Goal: Task Accomplishment & Management: Use online tool/utility

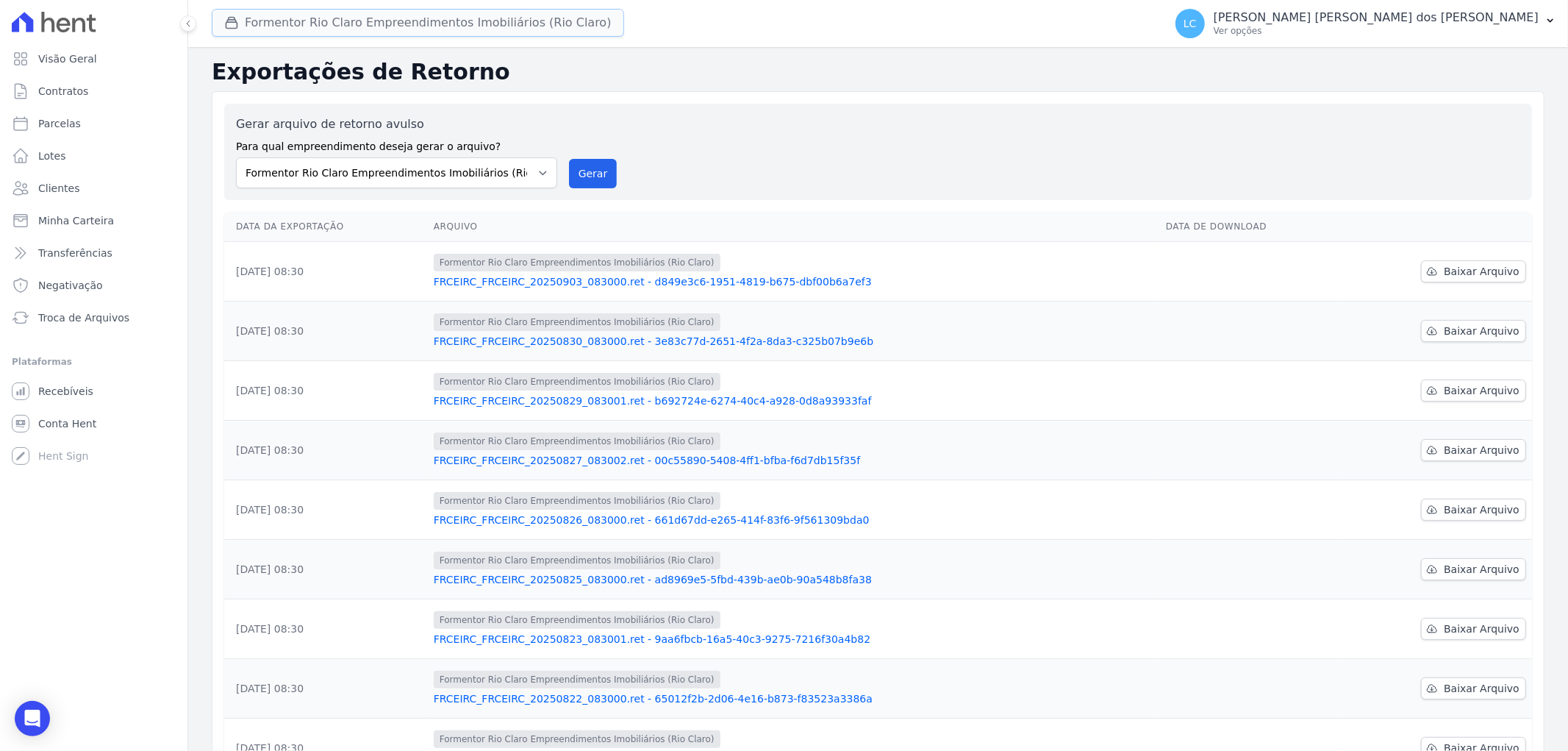
click at [346, 25] on button "Formentor Rio Claro Empreendimentos Imobiliários (Rio Claro)" at bounding box center [418, 23] width 412 height 28
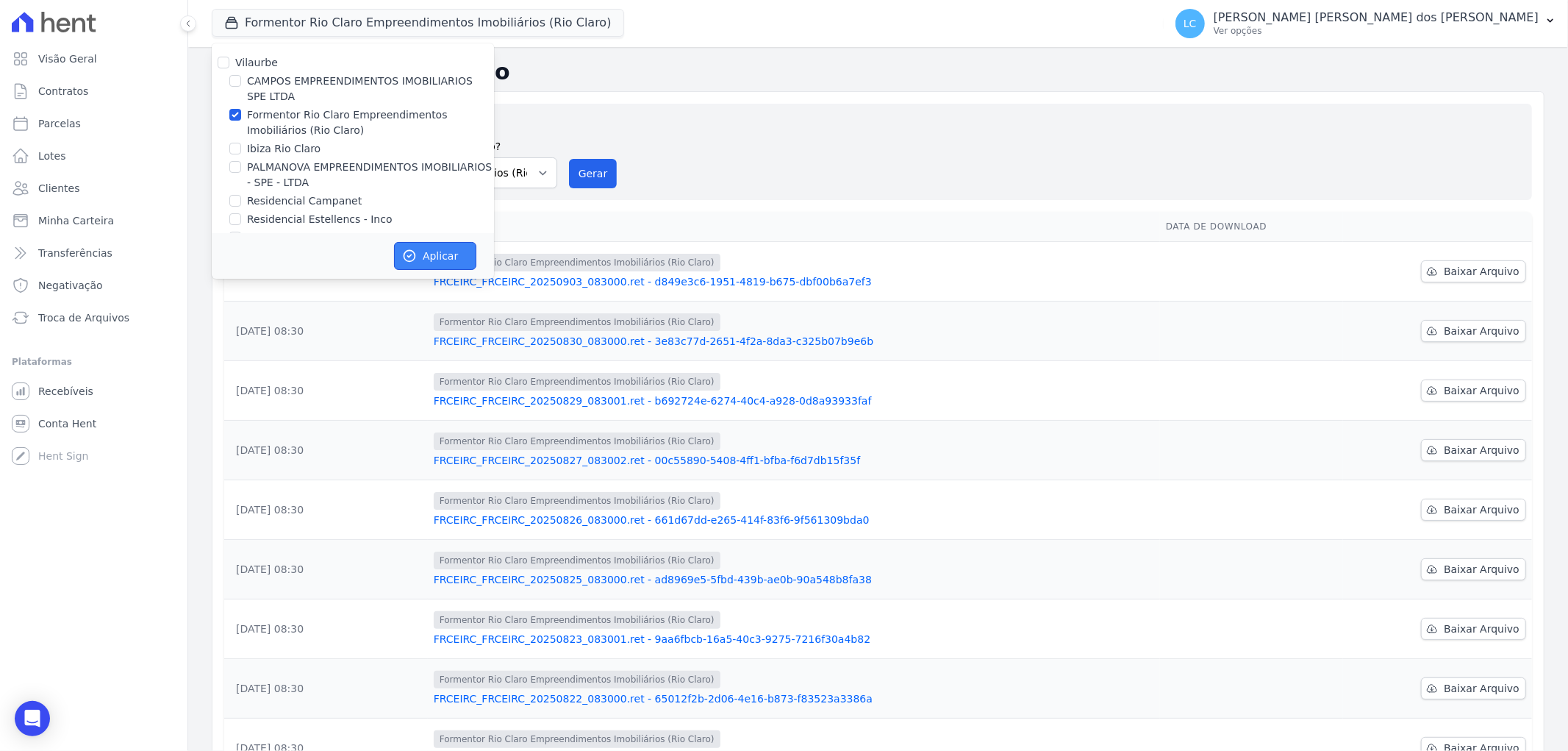
click at [403, 252] on icon "button" at bounding box center [409, 256] width 15 height 15
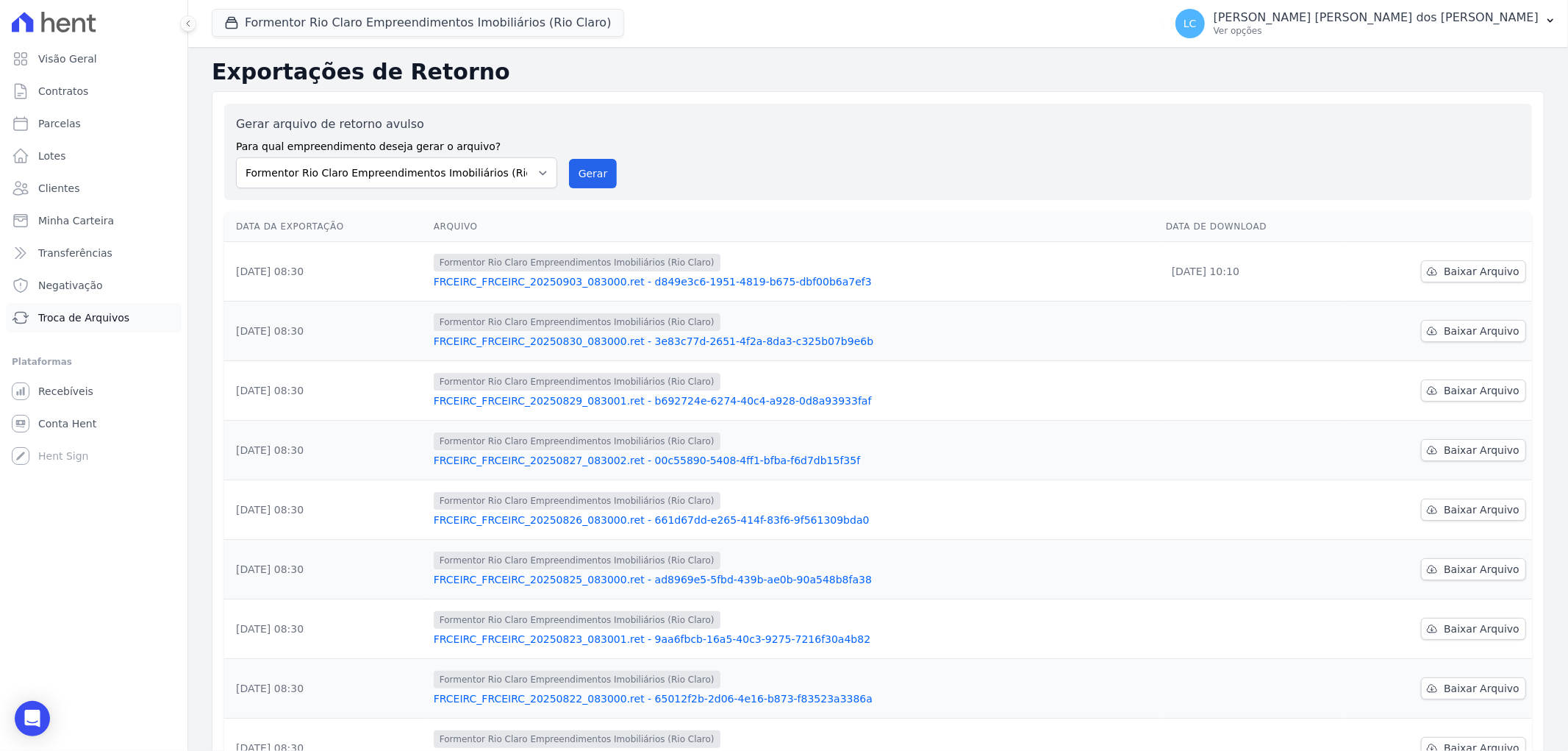
click at [85, 321] on span "Troca de Arquivos" at bounding box center [83, 317] width 91 height 15
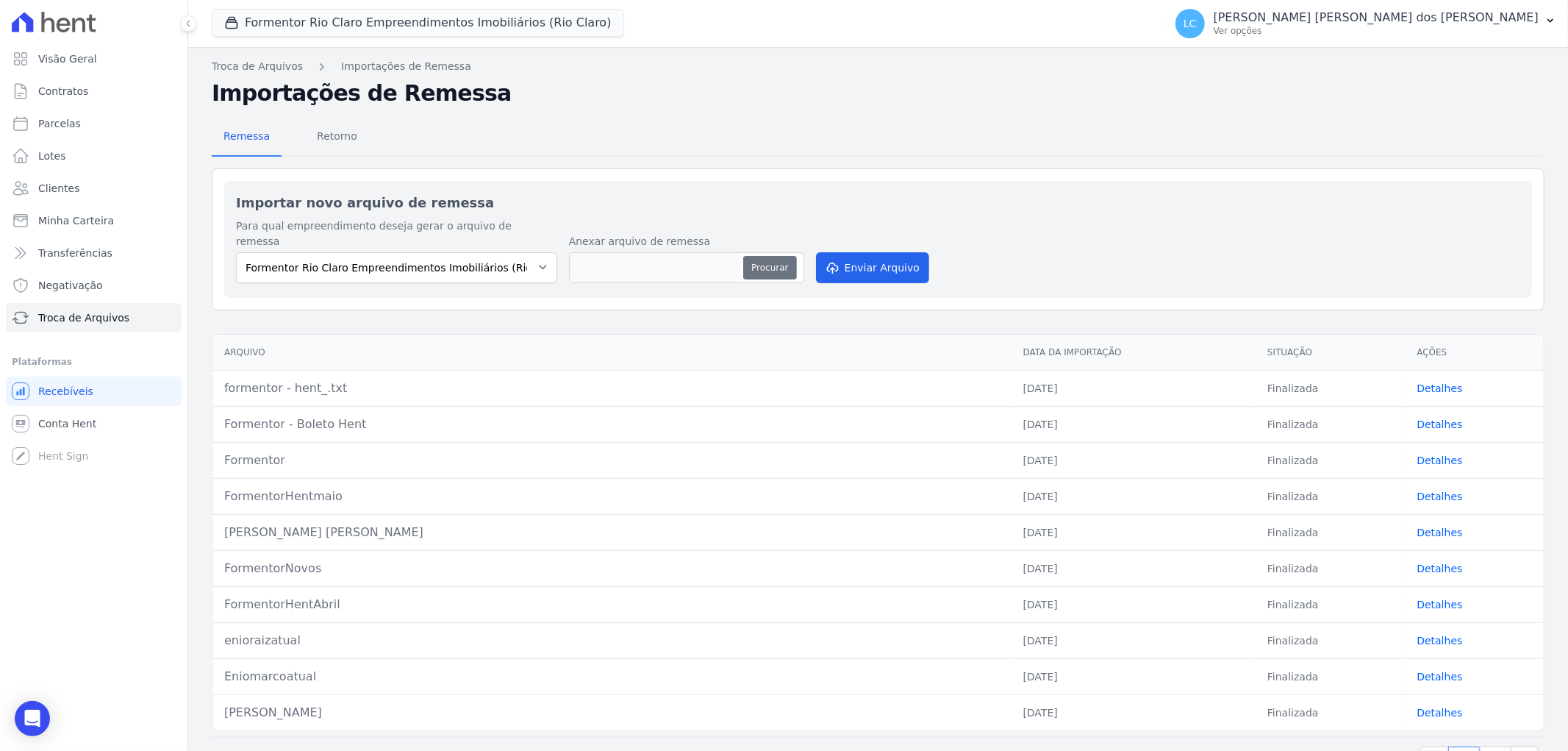
click at [765, 256] on button "Procurar" at bounding box center [769, 267] width 53 height 24
type input "formentor - hent.txt"
click at [843, 254] on button "Enviar Arquivo" at bounding box center [873, 267] width 113 height 31
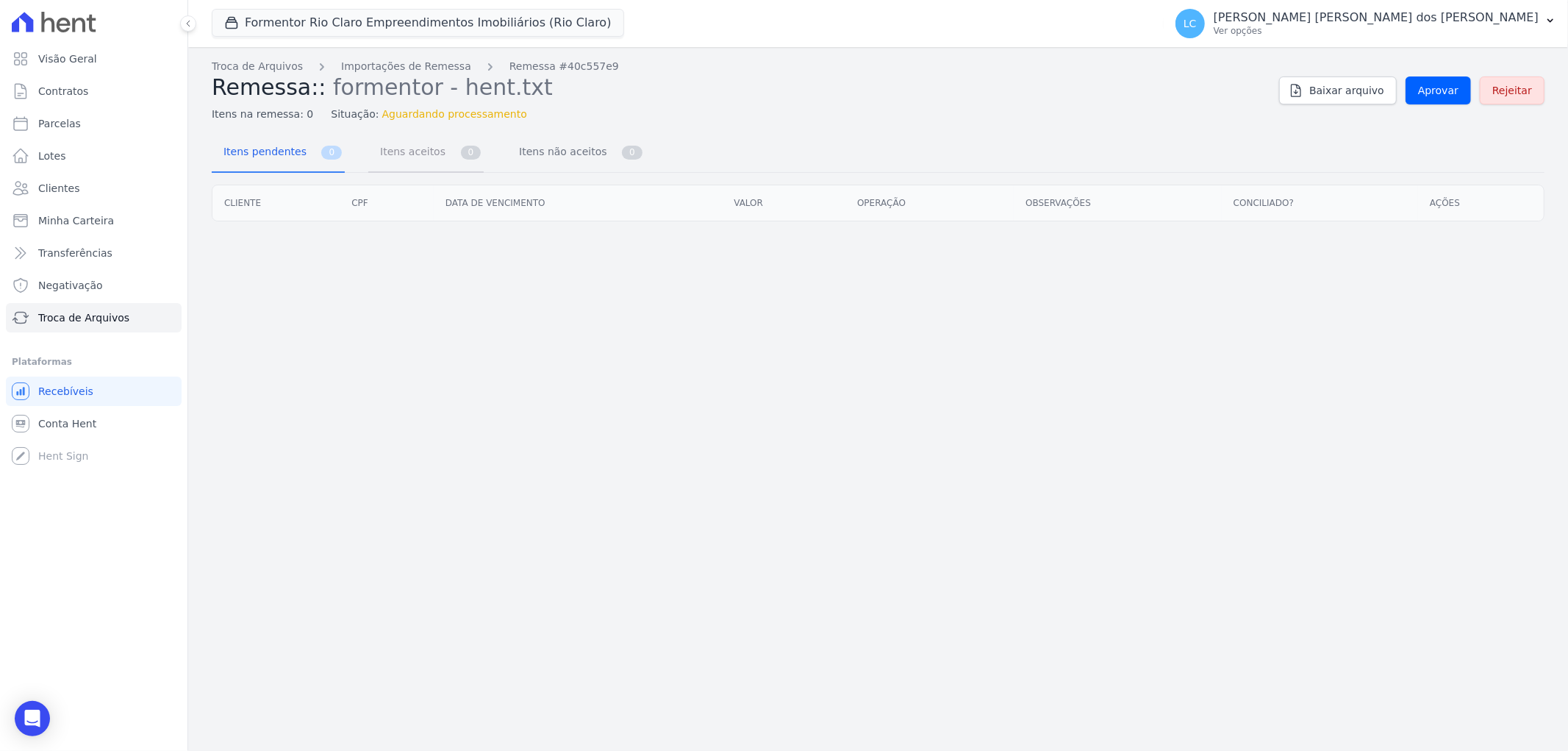
click at [383, 164] on span "Itens aceitos" at bounding box center [410, 151] width 78 height 29
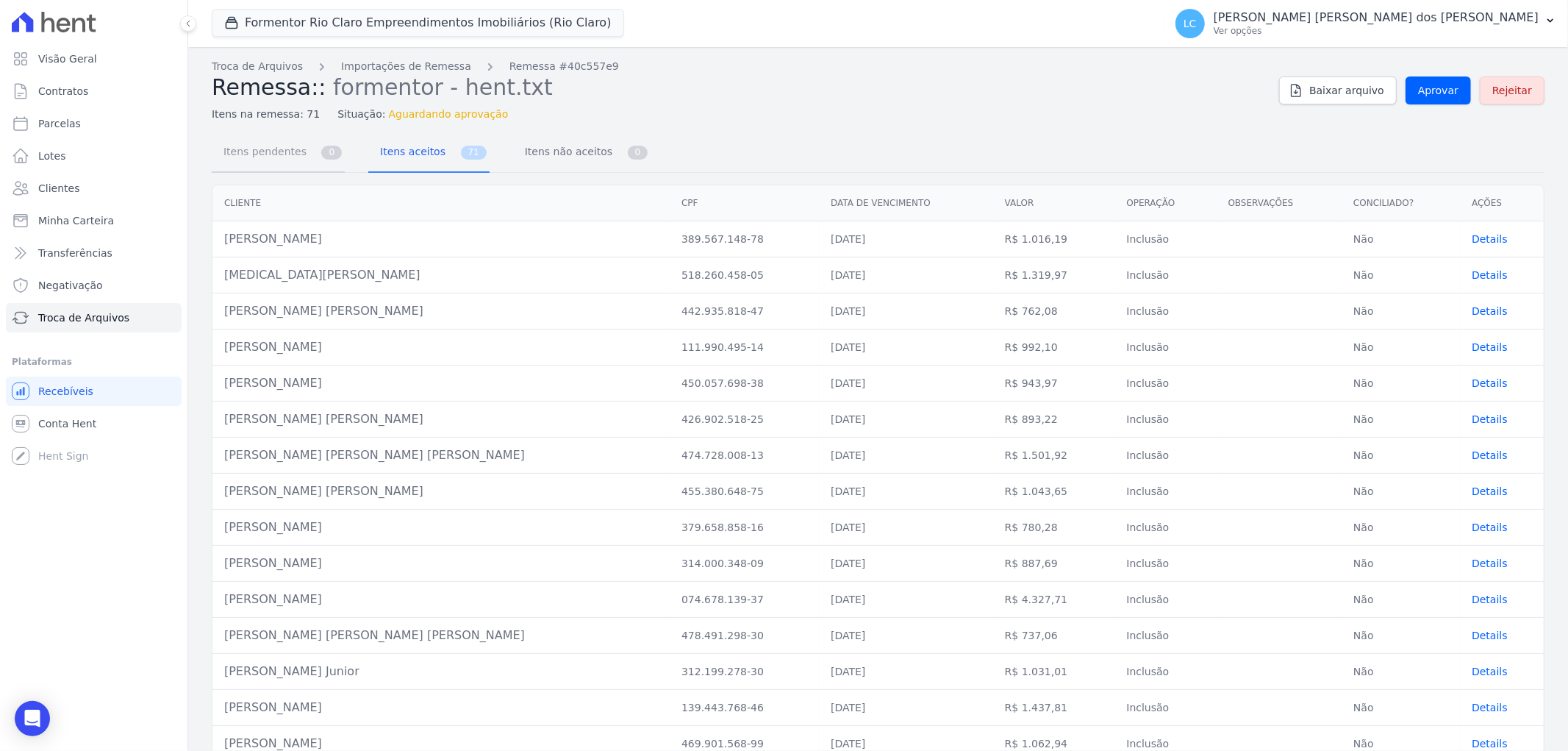
drag, startPoint x: 256, startPoint y: 161, endPoint x: 296, endPoint y: 158, distance: 40.1
click at [256, 160] on span "Itens pendentes" at bounding box center [263, 151] width 95 height 29
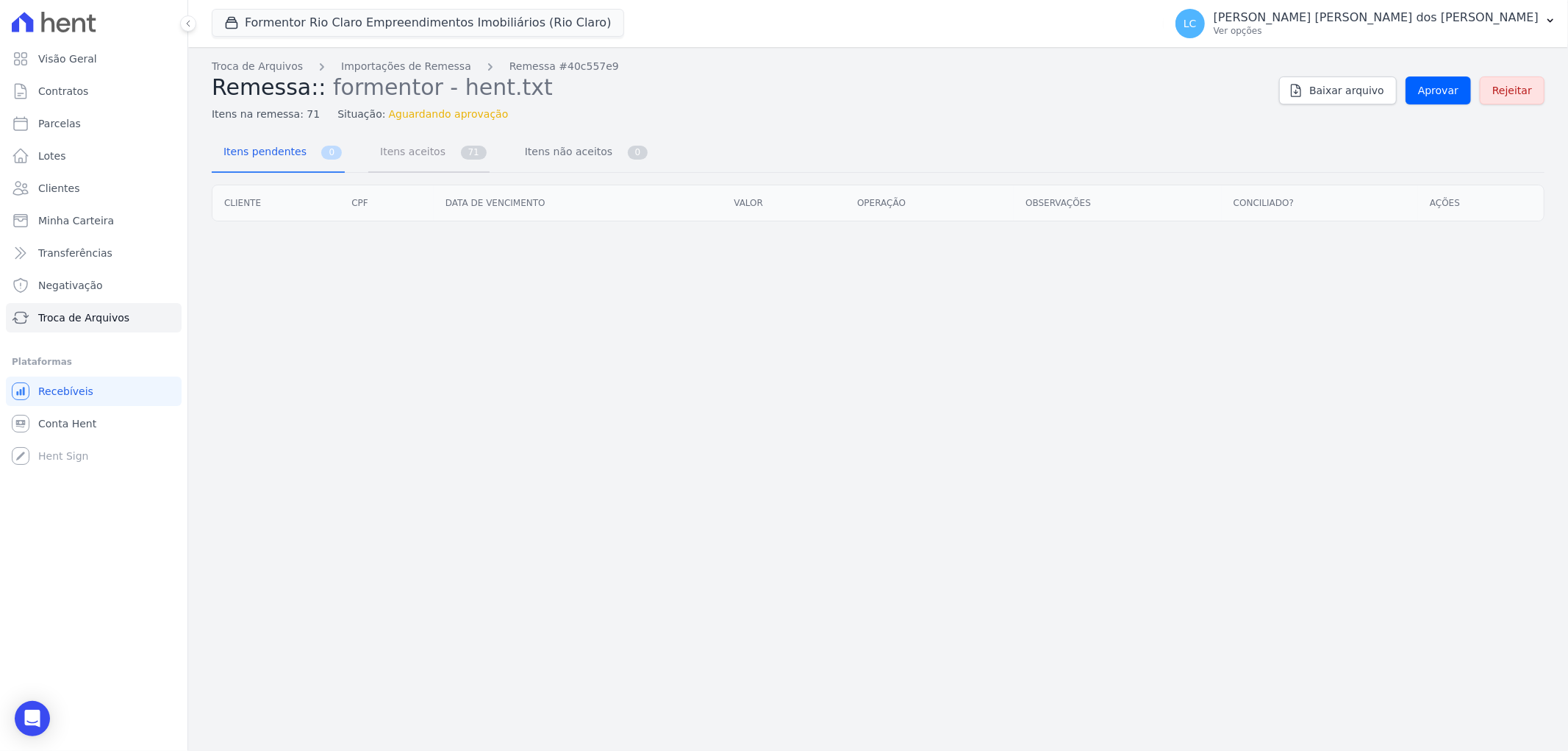
click at [398, 157] on span "Itens aceitos" at bounding box center [410, 151] width 78 height 29
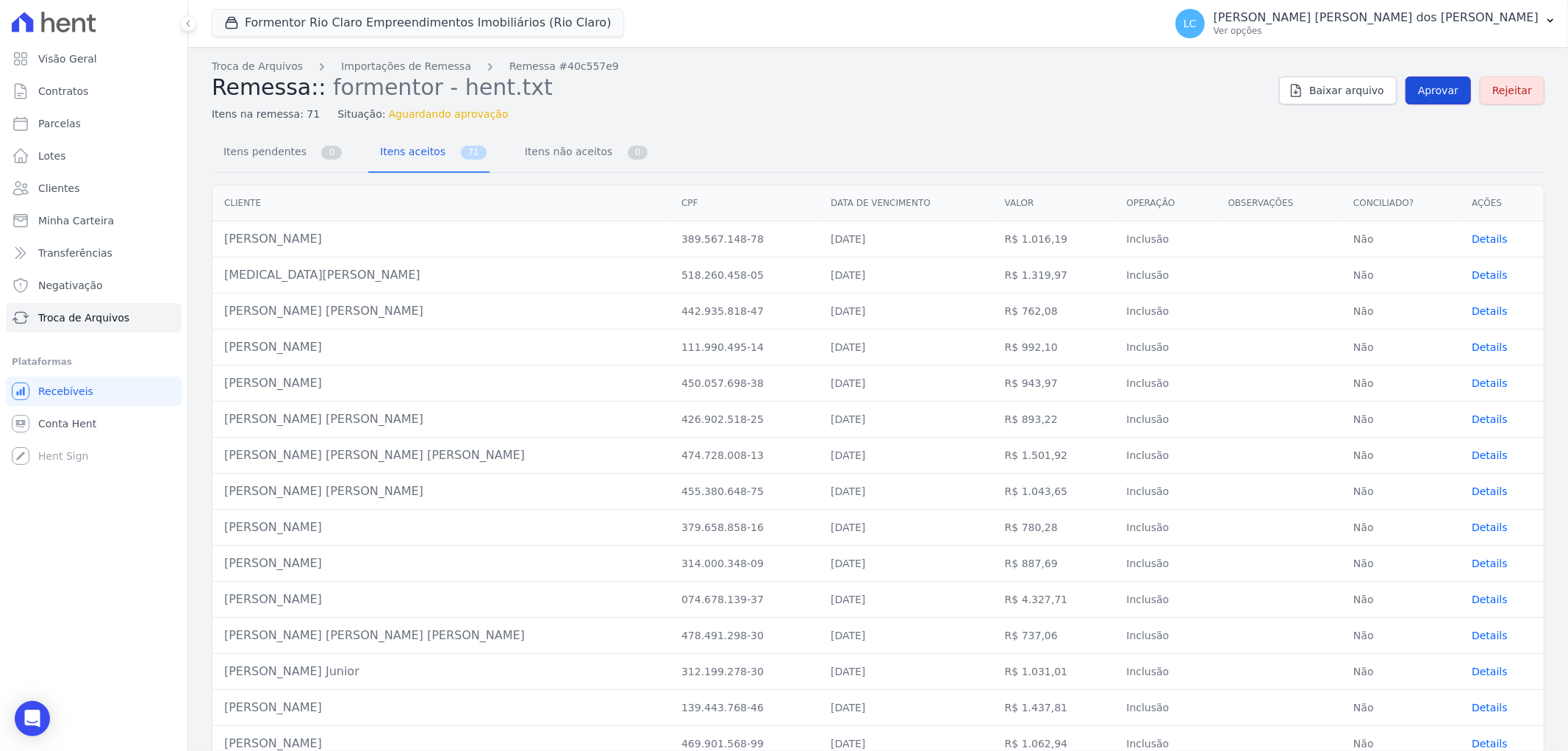
click at [1435, 79] on link "Aprovar" at bounding box center [1438, 91] width 65 height 28
click at [241, 161] on span "Itens pendentes" at bounding box center [263, 151] width 95 height 29
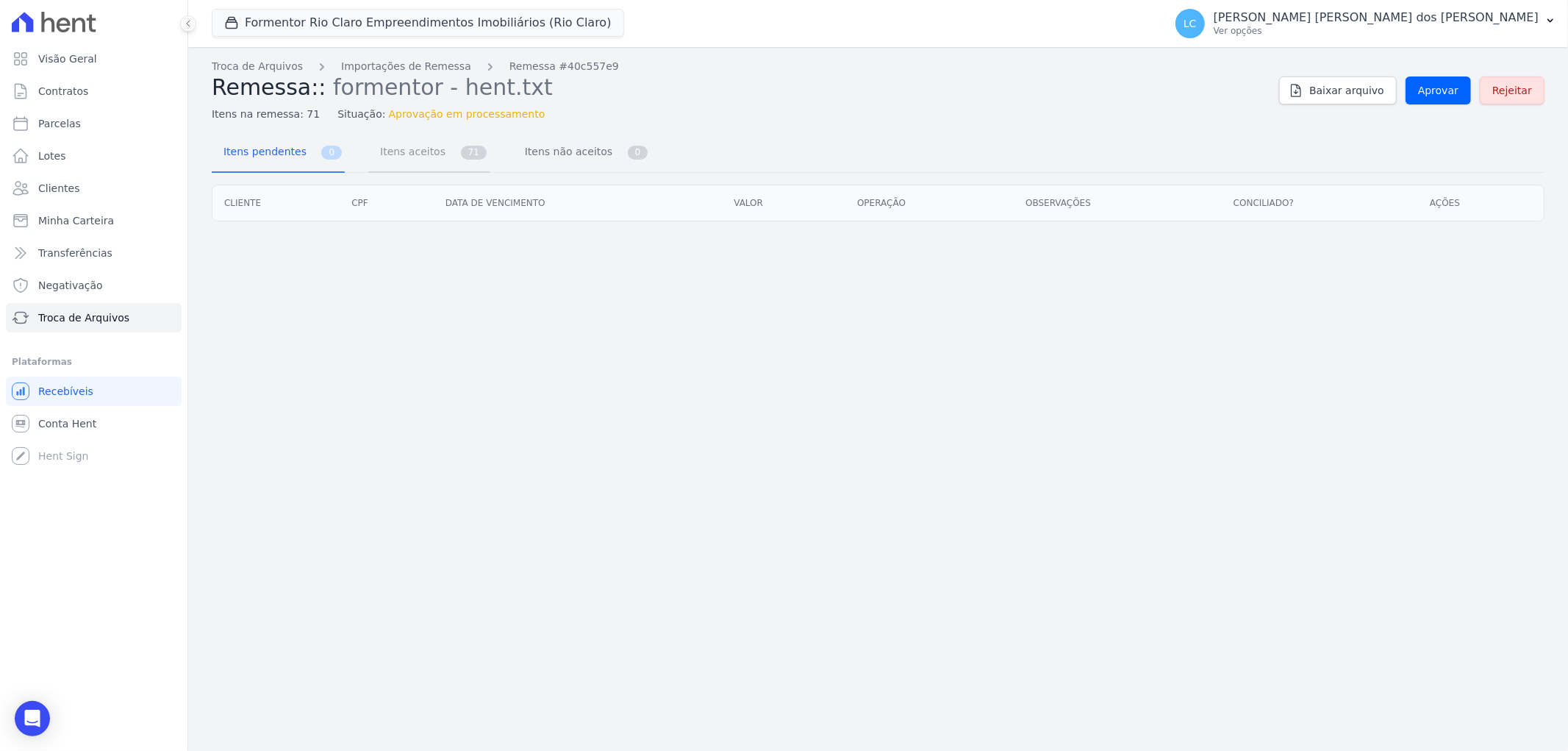
click at [388, 157] on span "Itens aceitos" at bounding box center [410, 151] width 78 height 29
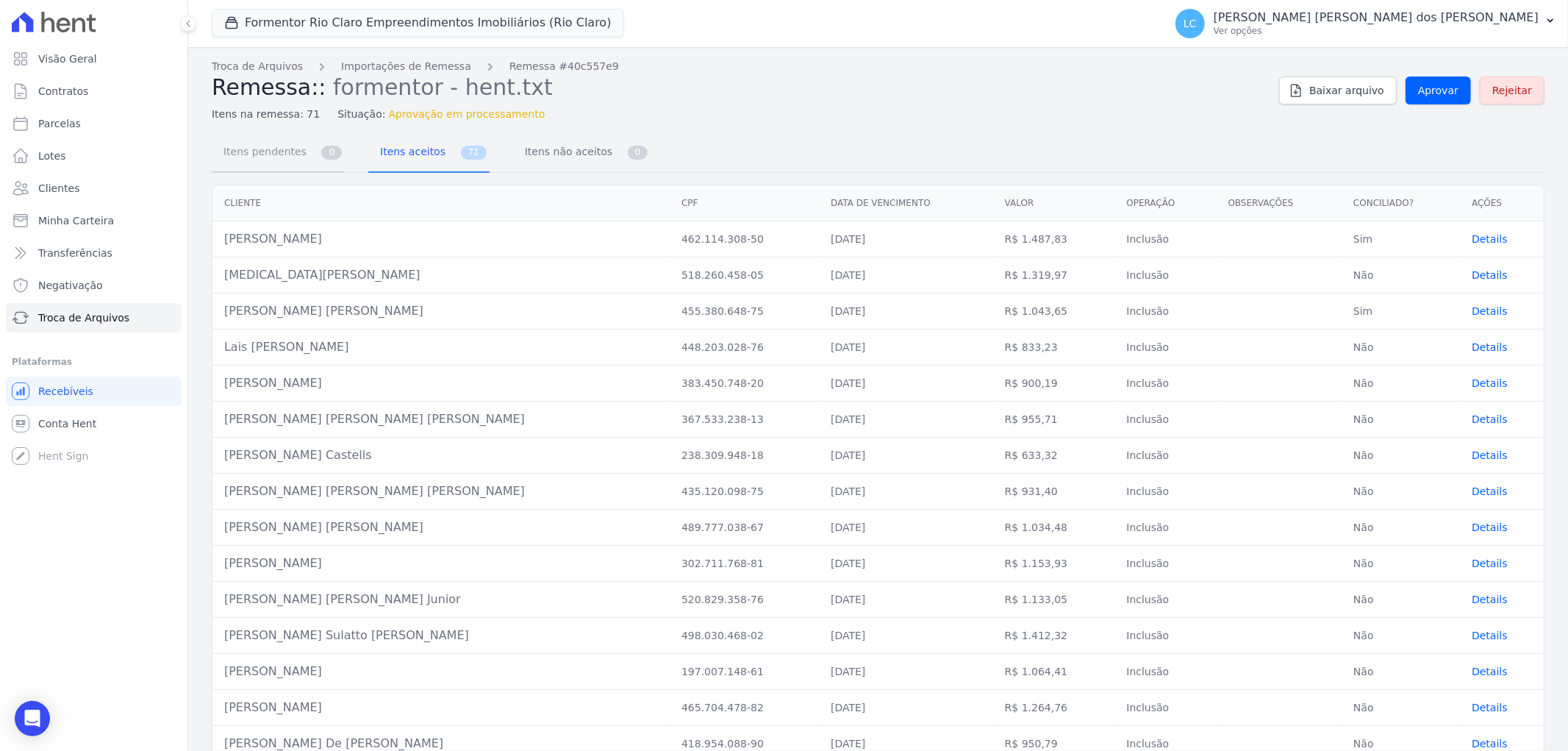
click at [277, 154] on span "Itens pendentes" at bounding box center [263, 151] width 95 height 29
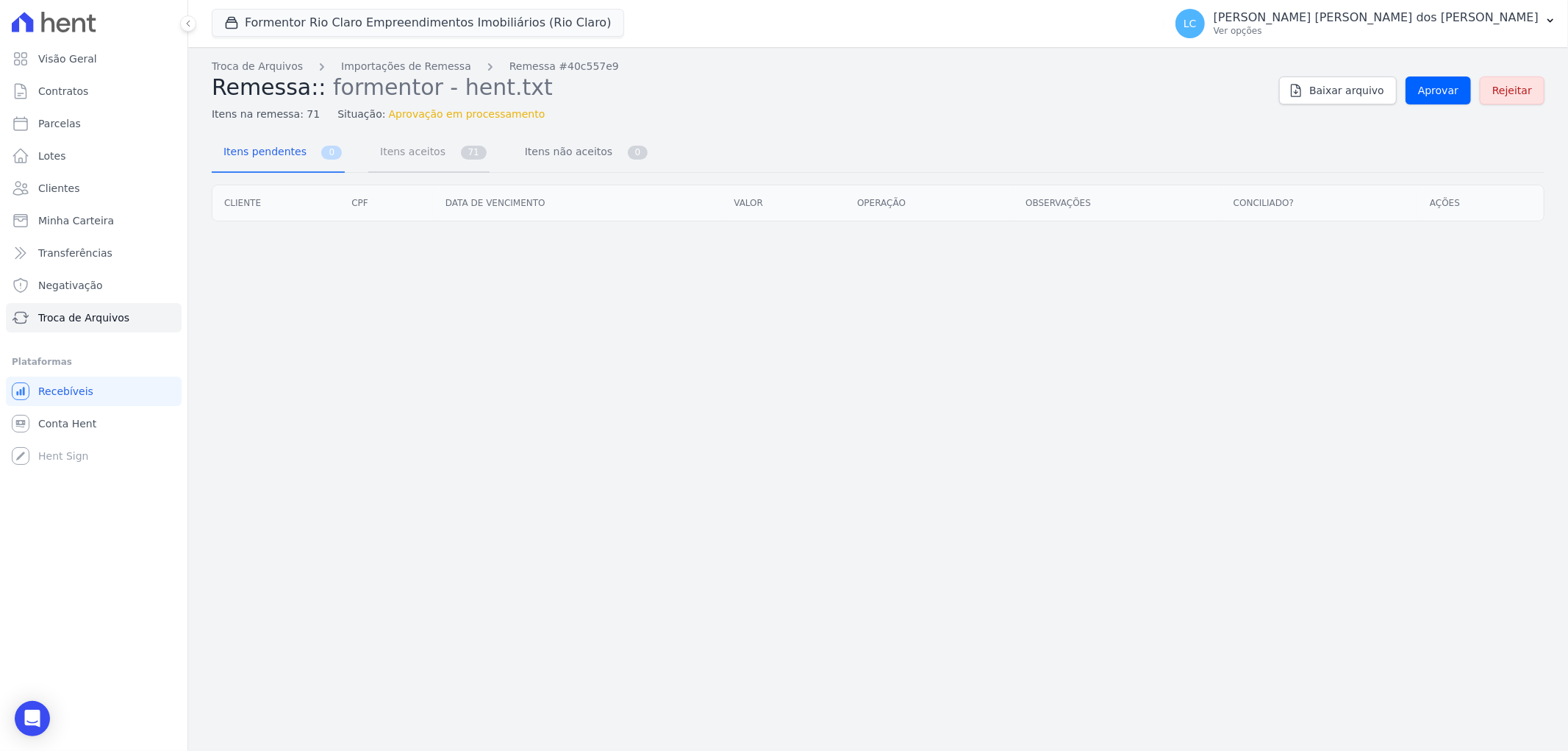
click at [406, 161] on span "Itens aceitos" at bounding box center [410, 151] width 78 height 29
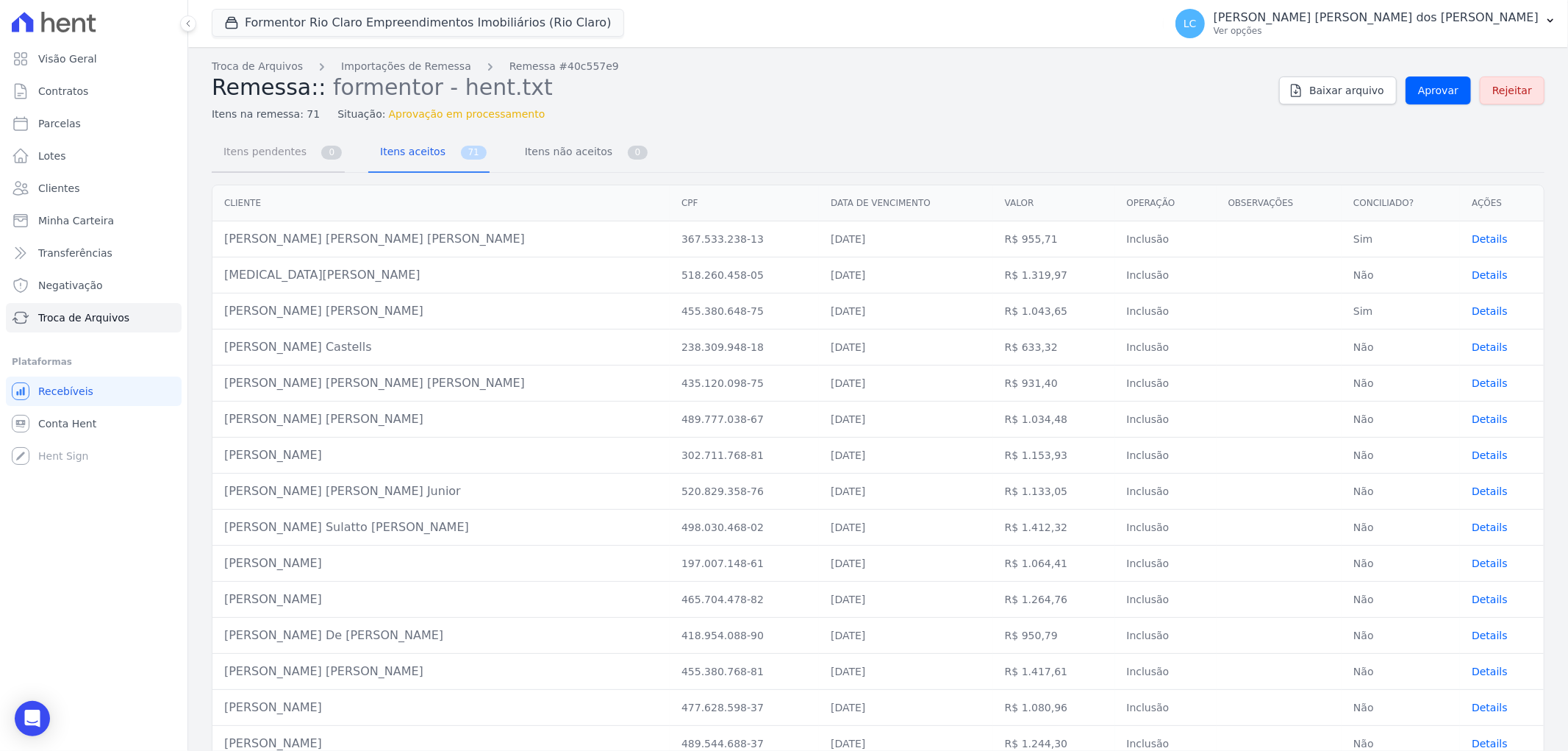
click at [242, 152] on span "Itens pendentes" at bounding box center [263, 151] width 95 height 29
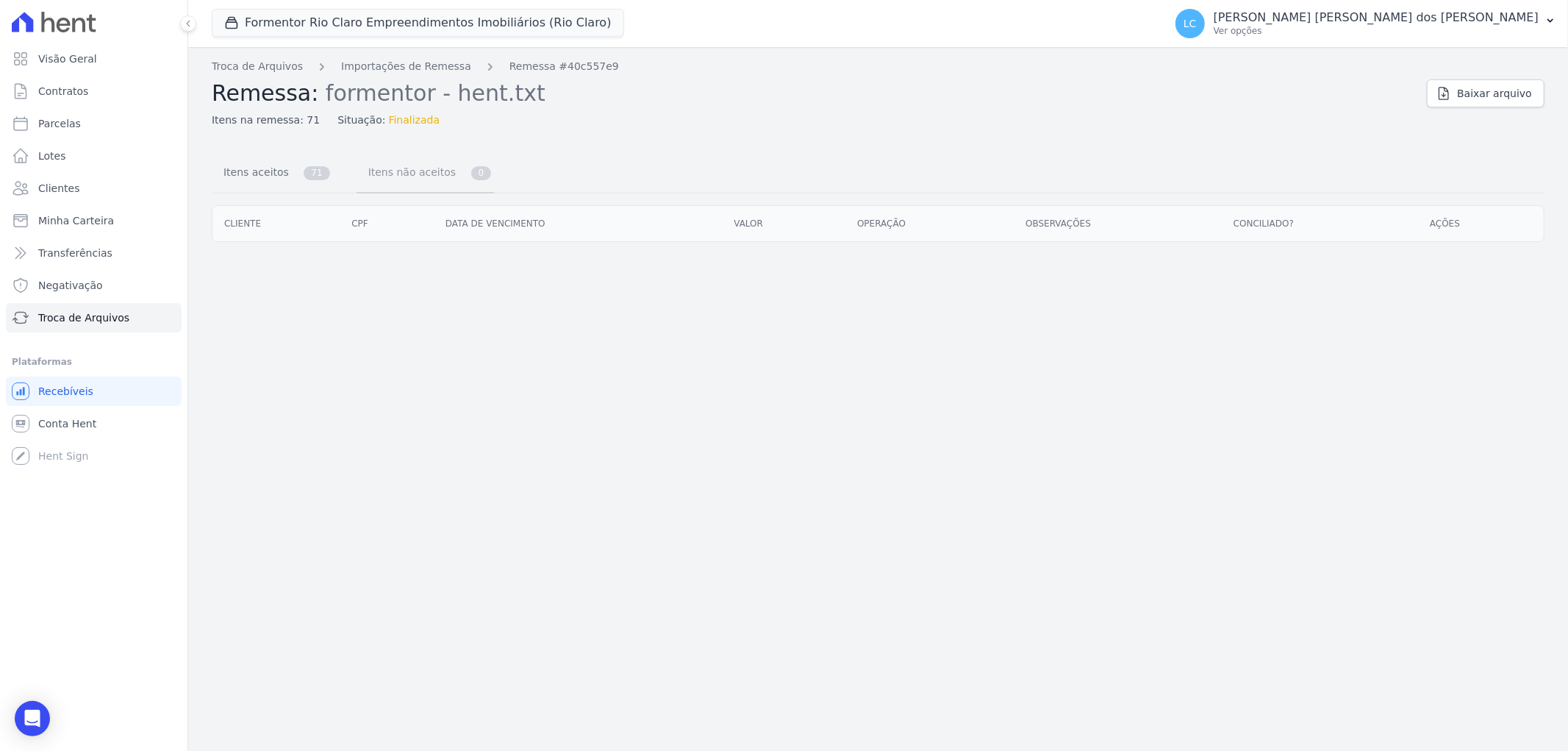
click at [380, 179] on span "Itens não aceitos" at bounding box center [409, 171] width 100 height 29
click at [264, 177] on span "Itens aceitos" at bounding box center [254, 171] width 78 height 29
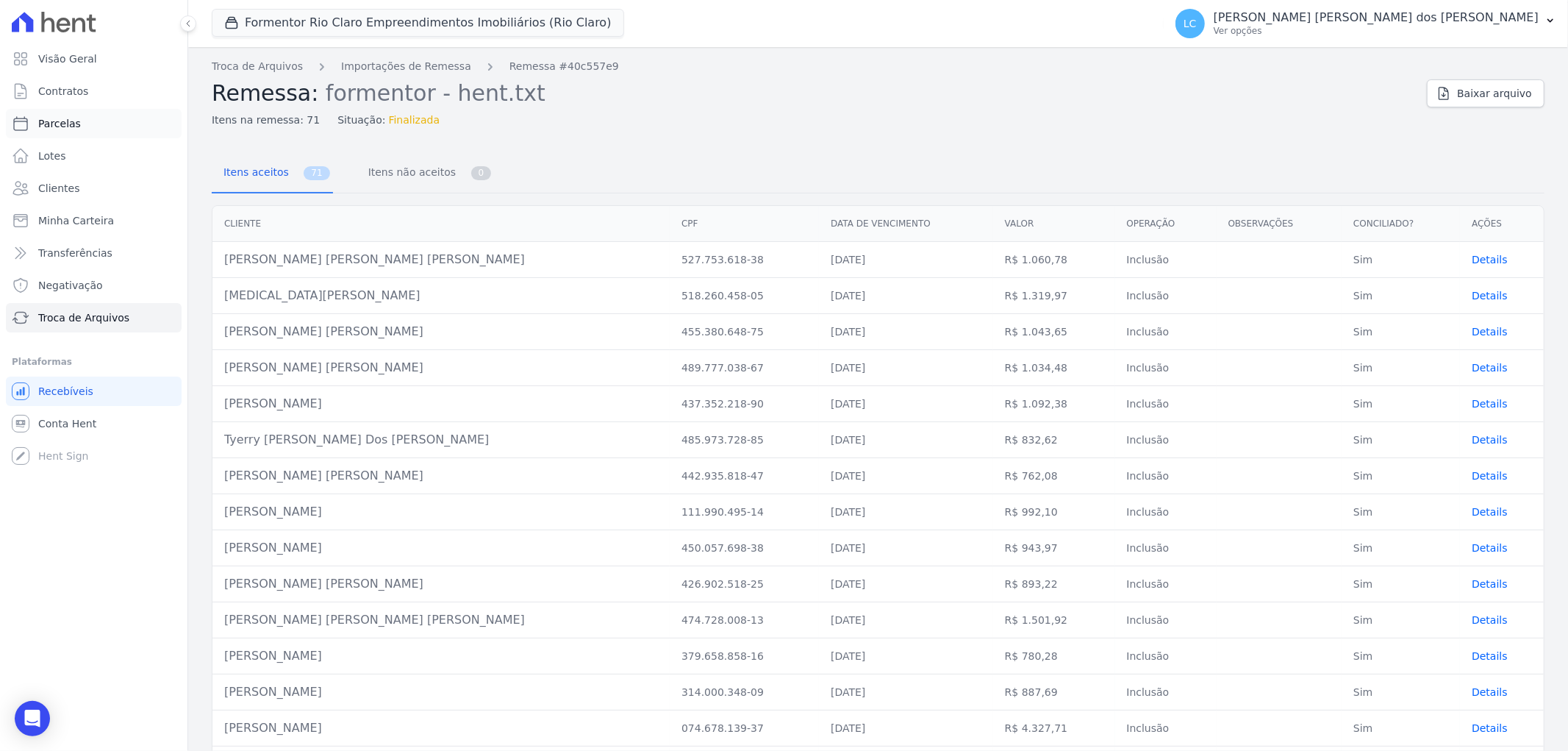
click at [108, 127] on link "Parcelas" at bounding box center [93, 123] width 175 height 29
select select
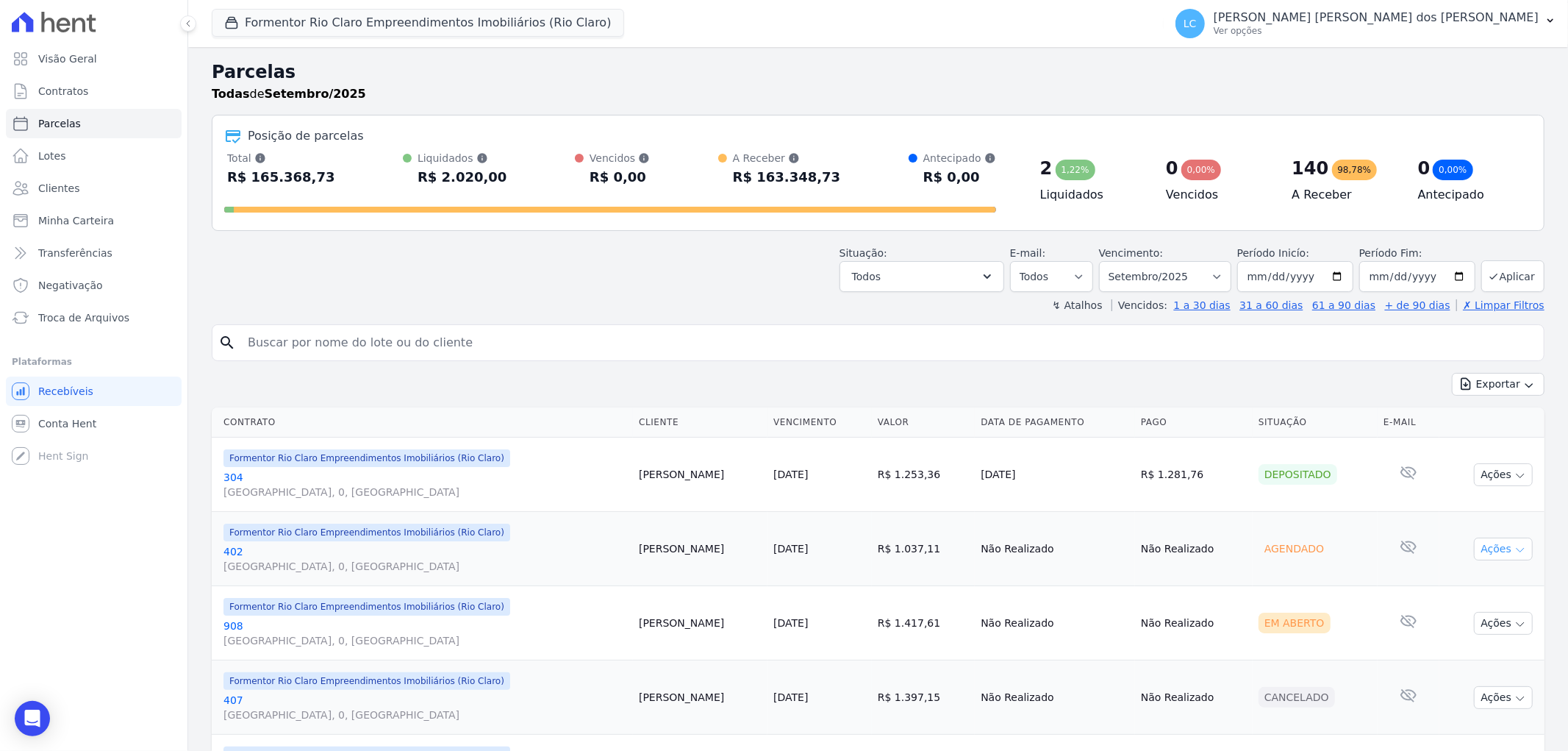
click at [1496, 553] on button "Ações" at bounding box center [1503, 549] width 59 height 23
click at [309, 20] on button "Formentor Rio Claro Empreendimentos Imobiliários (Rio Claro)" at bounding box center [418, 23] width 412 height 28
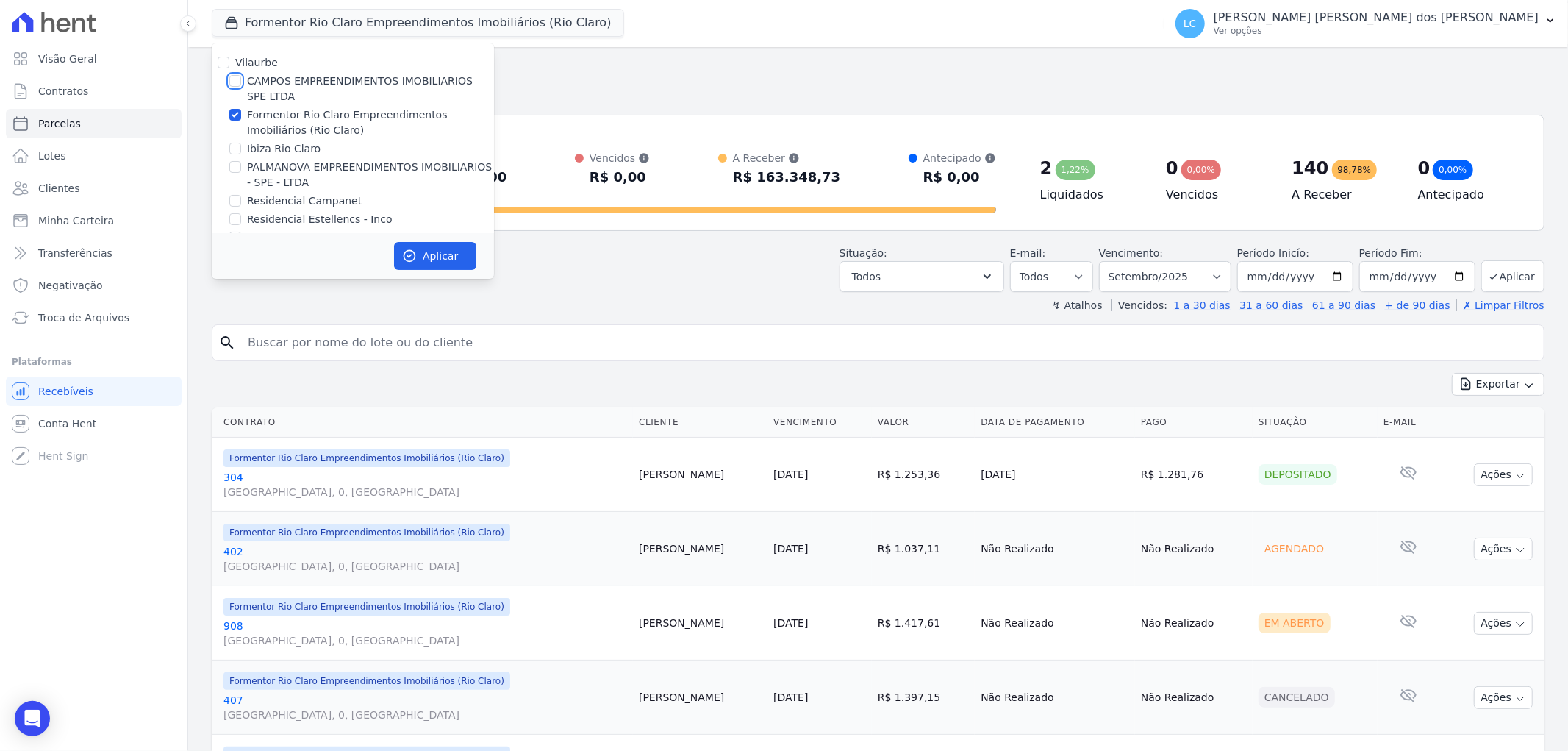
click at [237, 78] on input "CAMPOS EMPREENDIMENTOS IMOBILIARIOS SPE LTDA" at bounding box center [234, 80] width 11 height 11
checkbox input "true"
click at [231, 120] on input "Formentor Rio Claro Empreendimentos Imobiliários (Rio Claro)" at bounding box center [234, 114] width 11 height 11
checkbox input "false"
click at [435, 253] on button "Aplicar" at bounding box center [435, 256] width 82 height 28
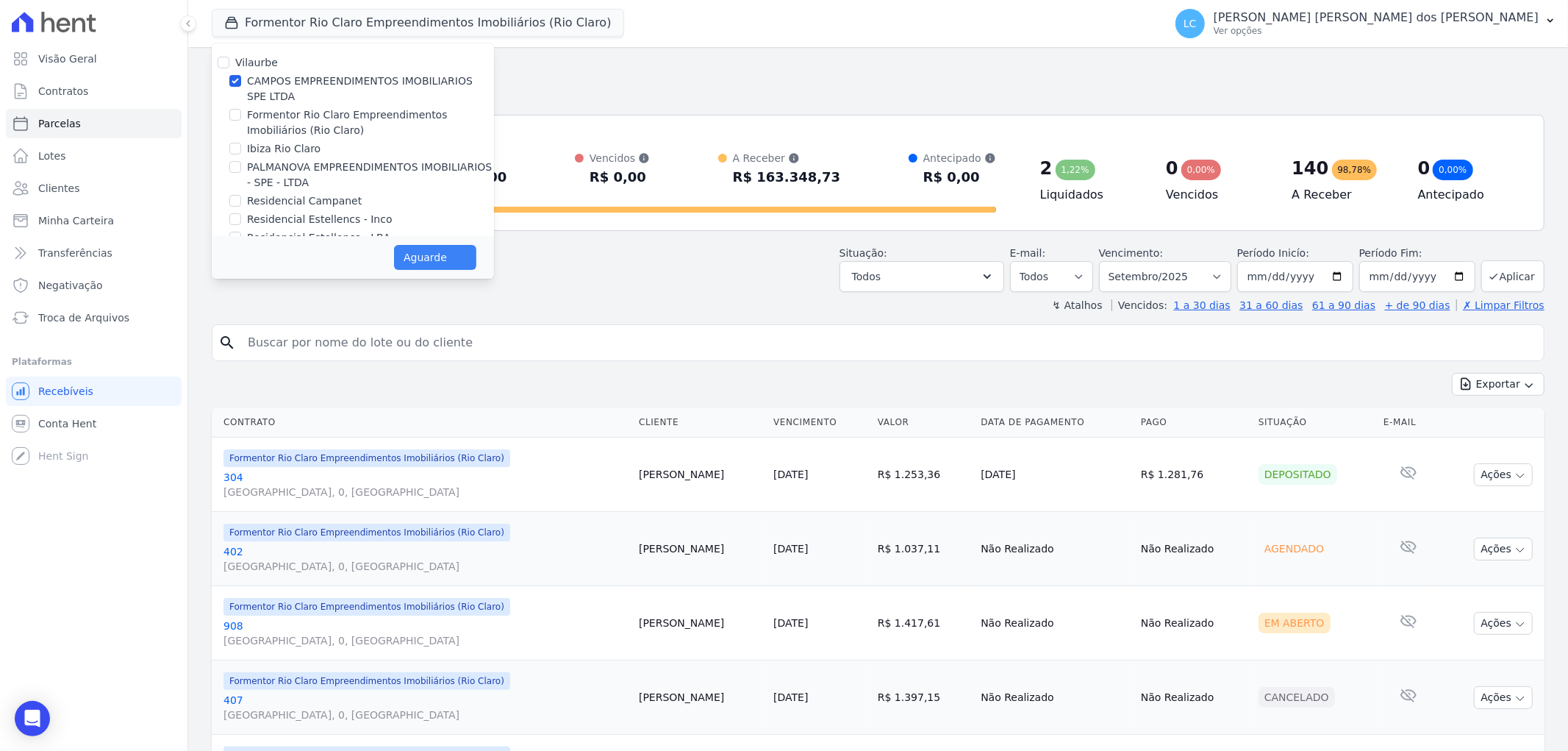
select select
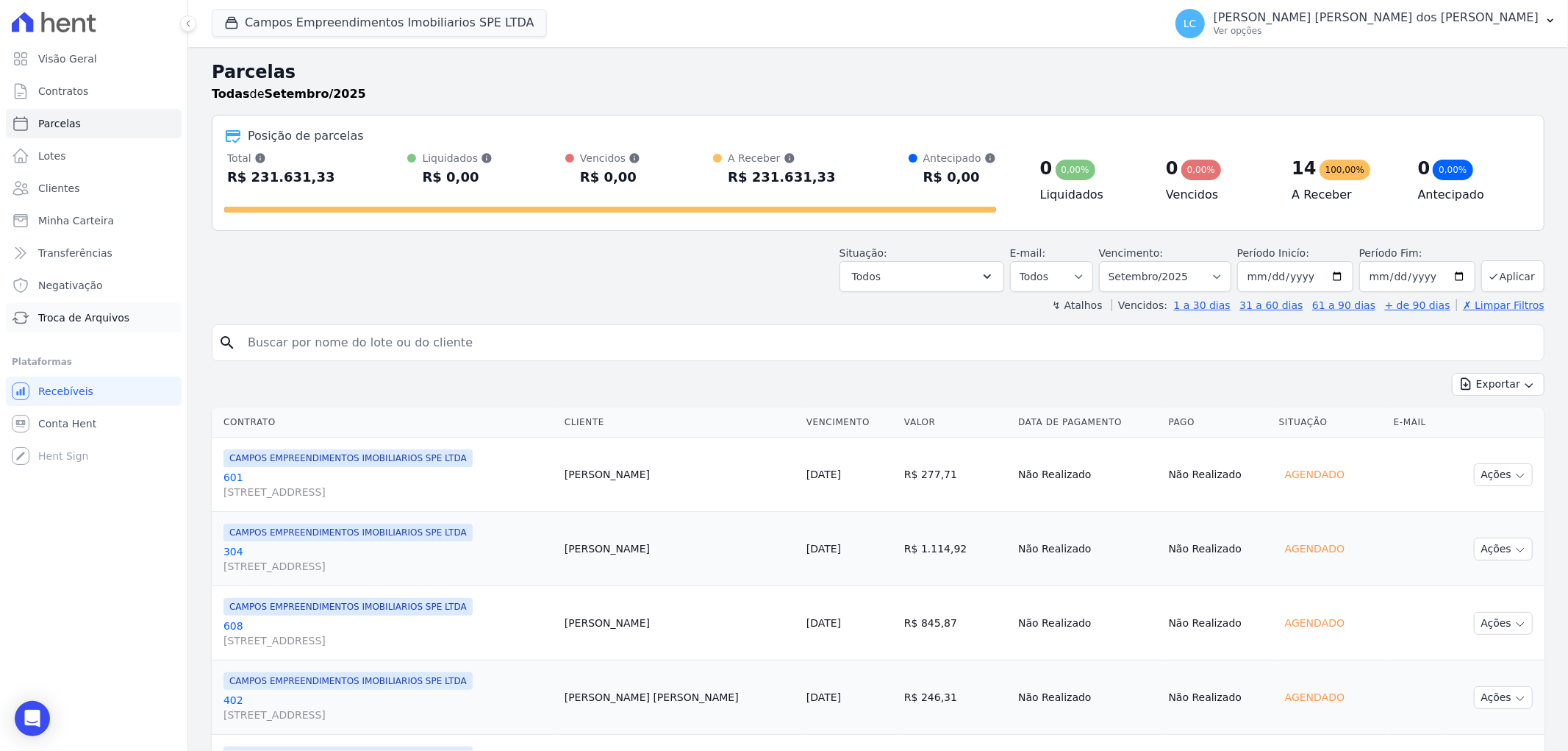
click at [76, 317] on span "Troca de Arquivos" at bounding box center [83, 317] width 91 height 15
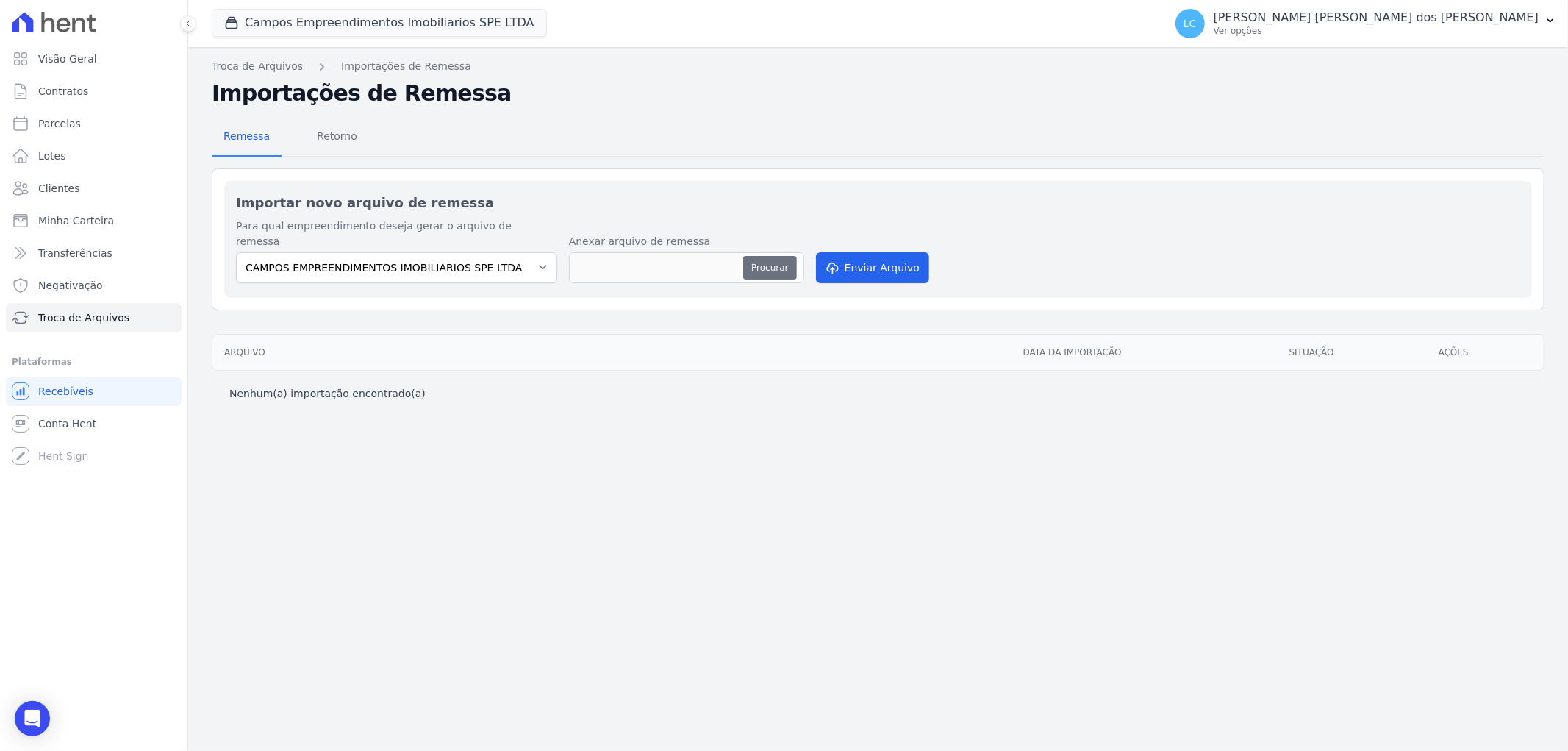
click at [773, 256] on button "Procurar" at bounding box center [769, 267] width 53 height 24
type input "[PERSON_NAME].txt"
click at [848, 252] on button "Enviar Arquivo" at bounding box center [873, 267] width 113 height 31
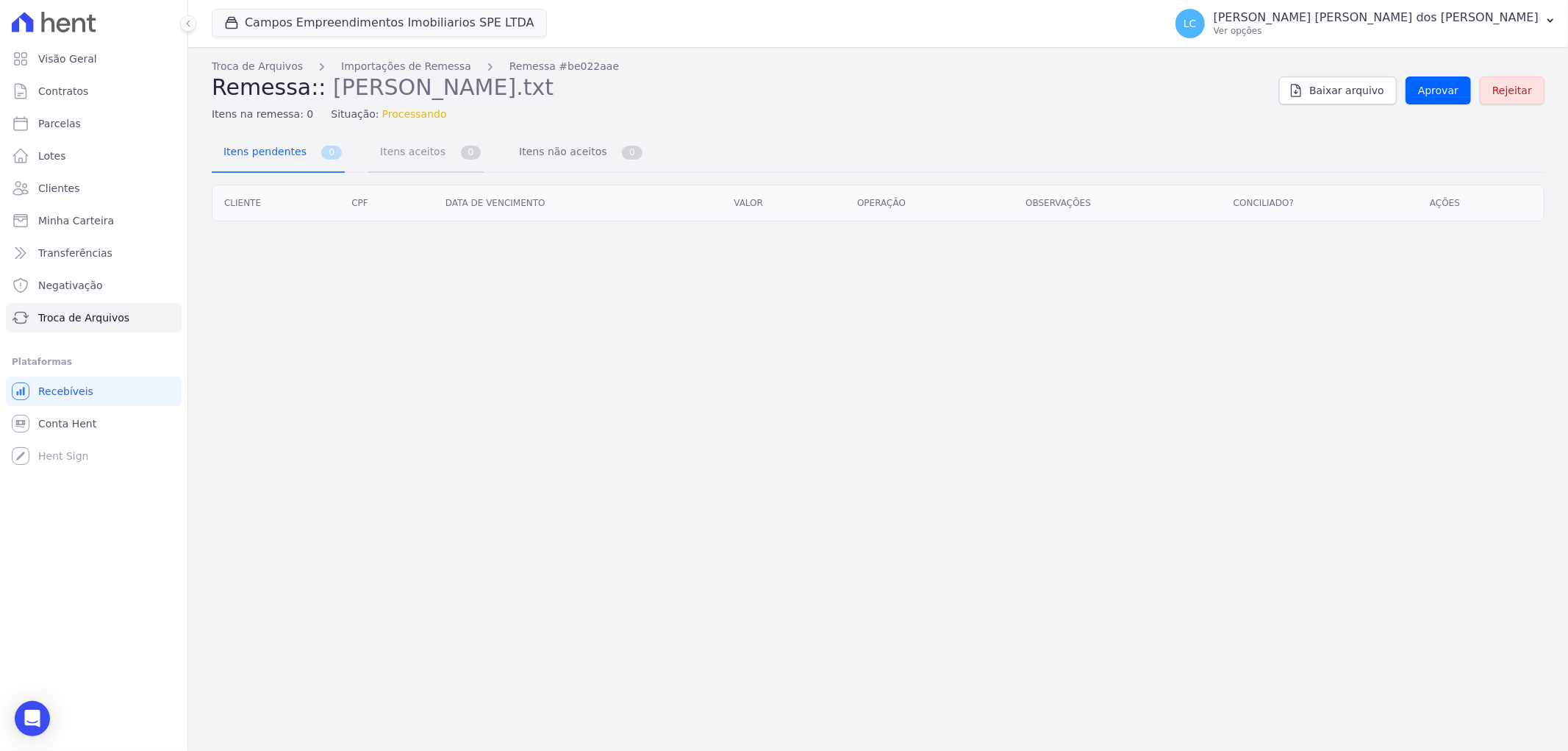
click at [412, 160] on span "Itens aceitos" at bounding box center [410, 151] width 78 height 29
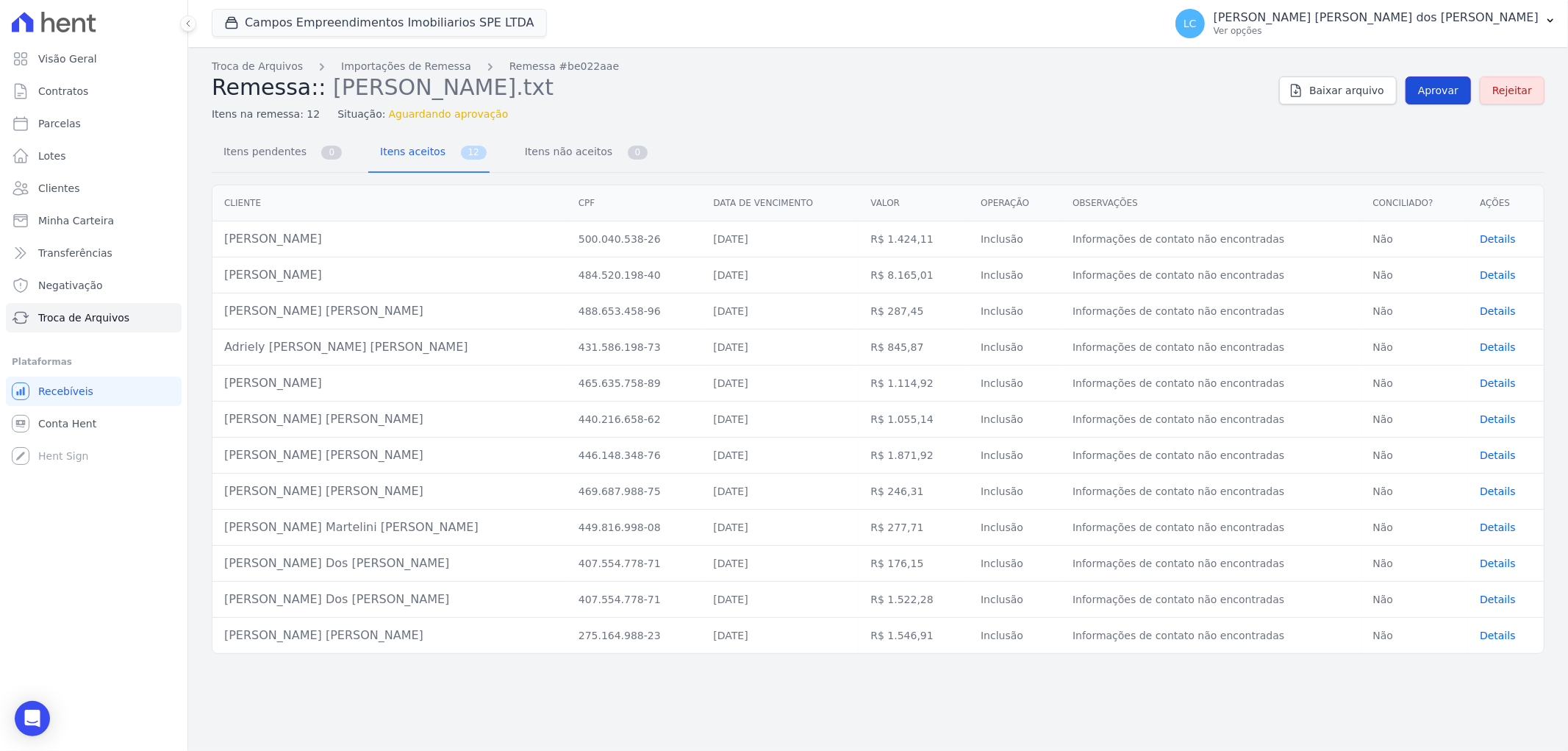
click at [1441, 94] on span "Aprovar" at bounding box center [1438, 90] width 41 height 15
click at [268, 152] on span "Itens pendentes" at bounding box center [263, 151] width 95 height 29
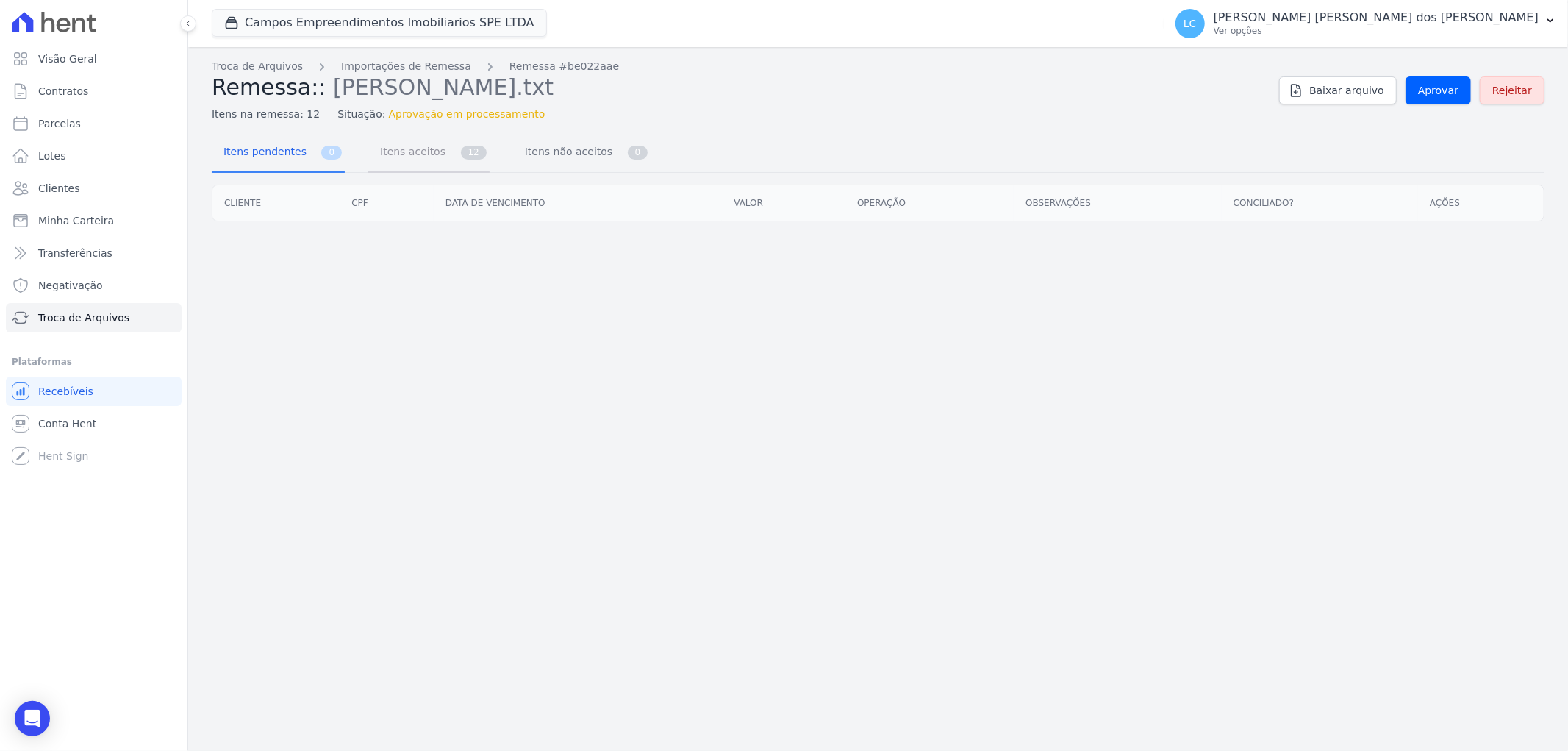
click at [387, 148] on span "Itens aceitos" at bounding box center [410, 151] width 78 height 29
